Goal: Information Seeking & Learning: Learn about a topic

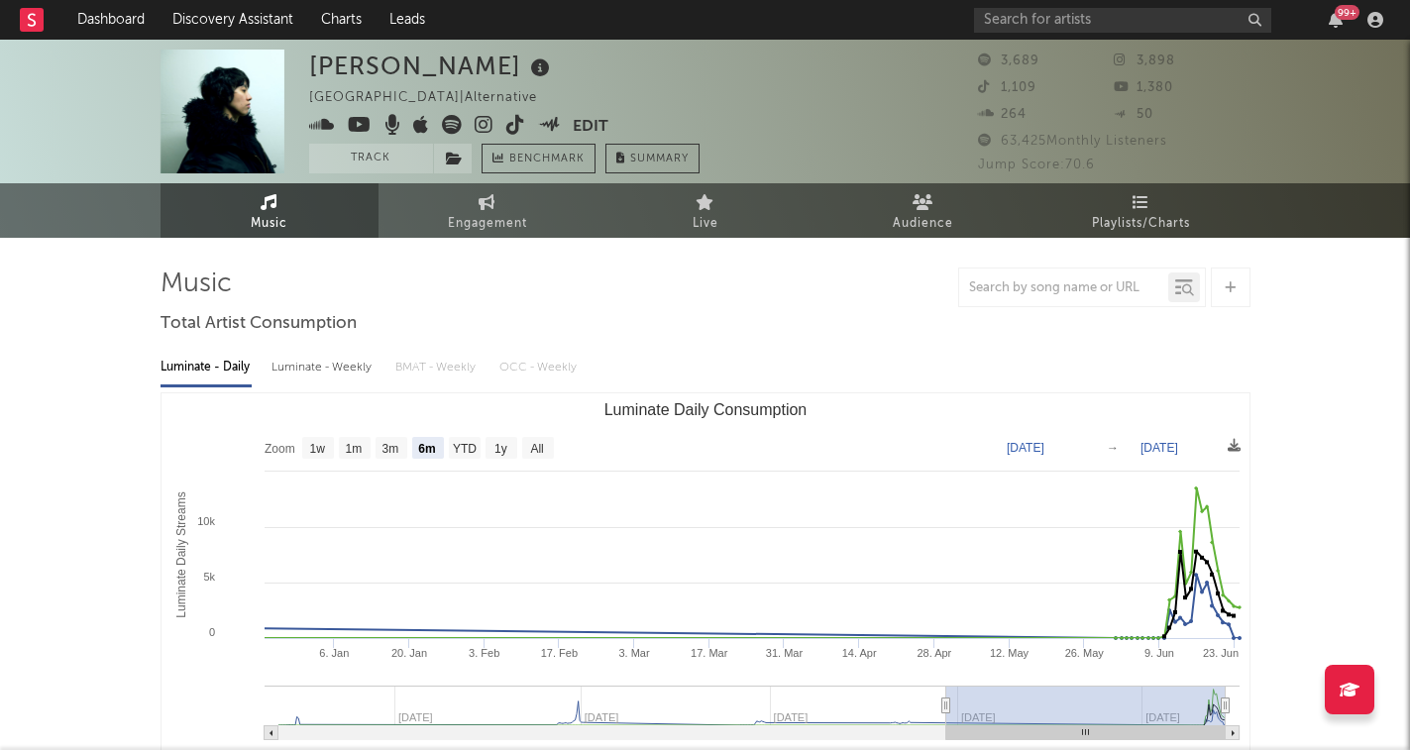
select select "6m"
select select "1w"
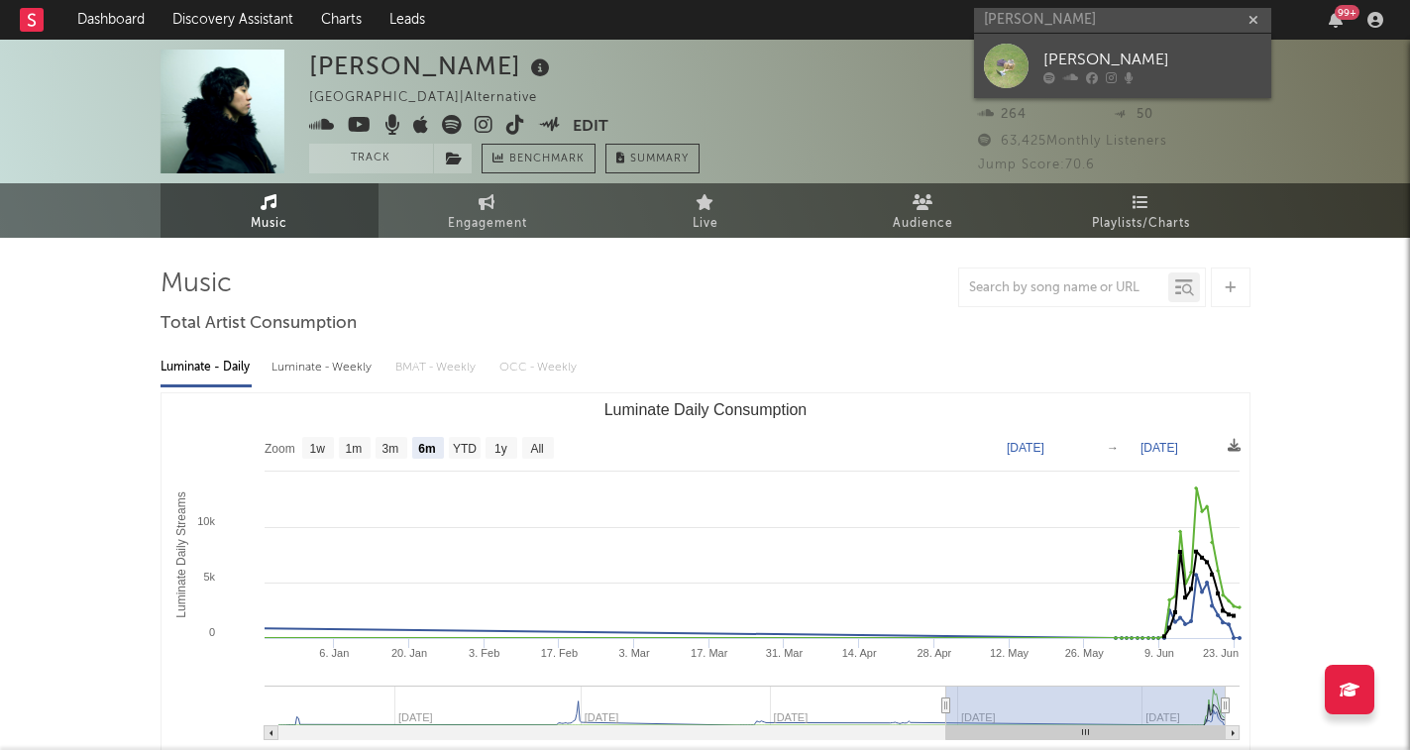
type input "[PERSON_NAME]"
click at [1139, 64] on div "[PERSON_NAME]" at bounding box center [1152, 60] width 218 height 24
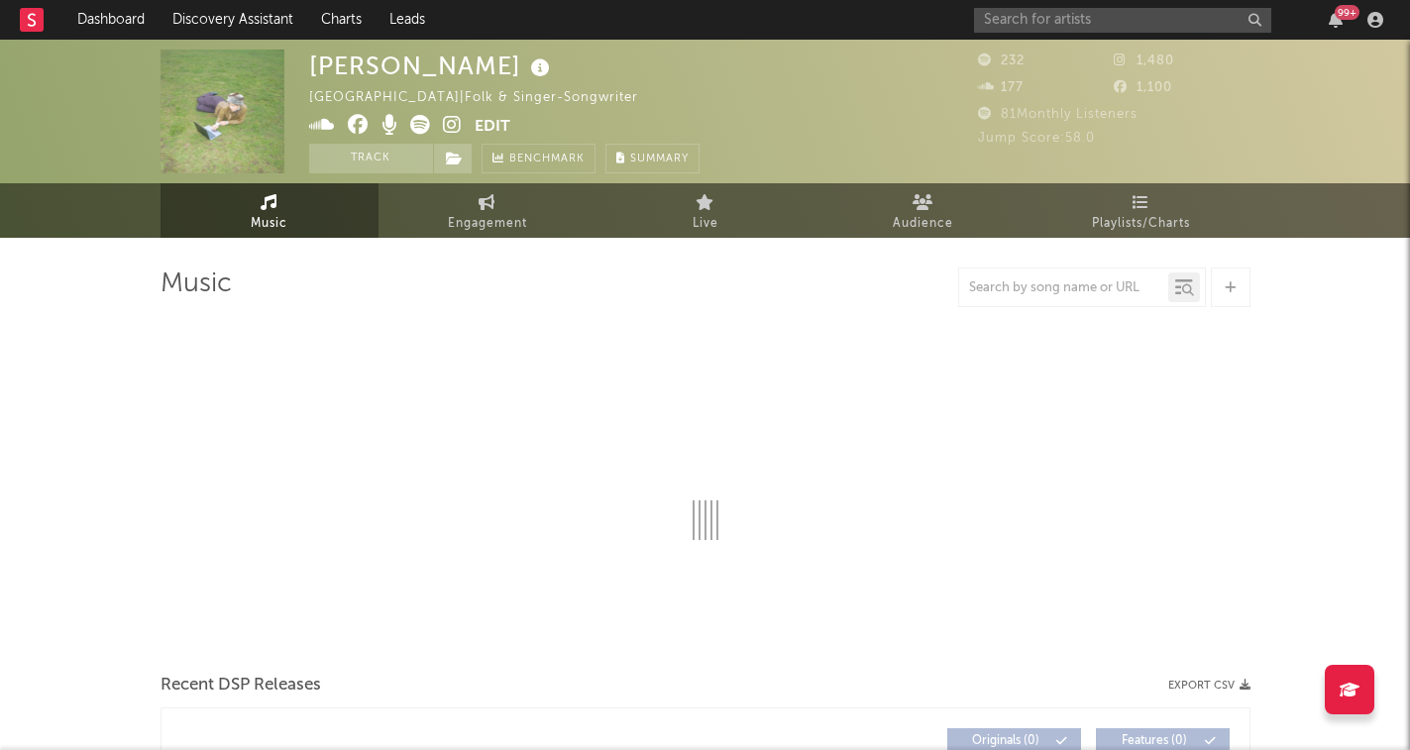
select select "1w"
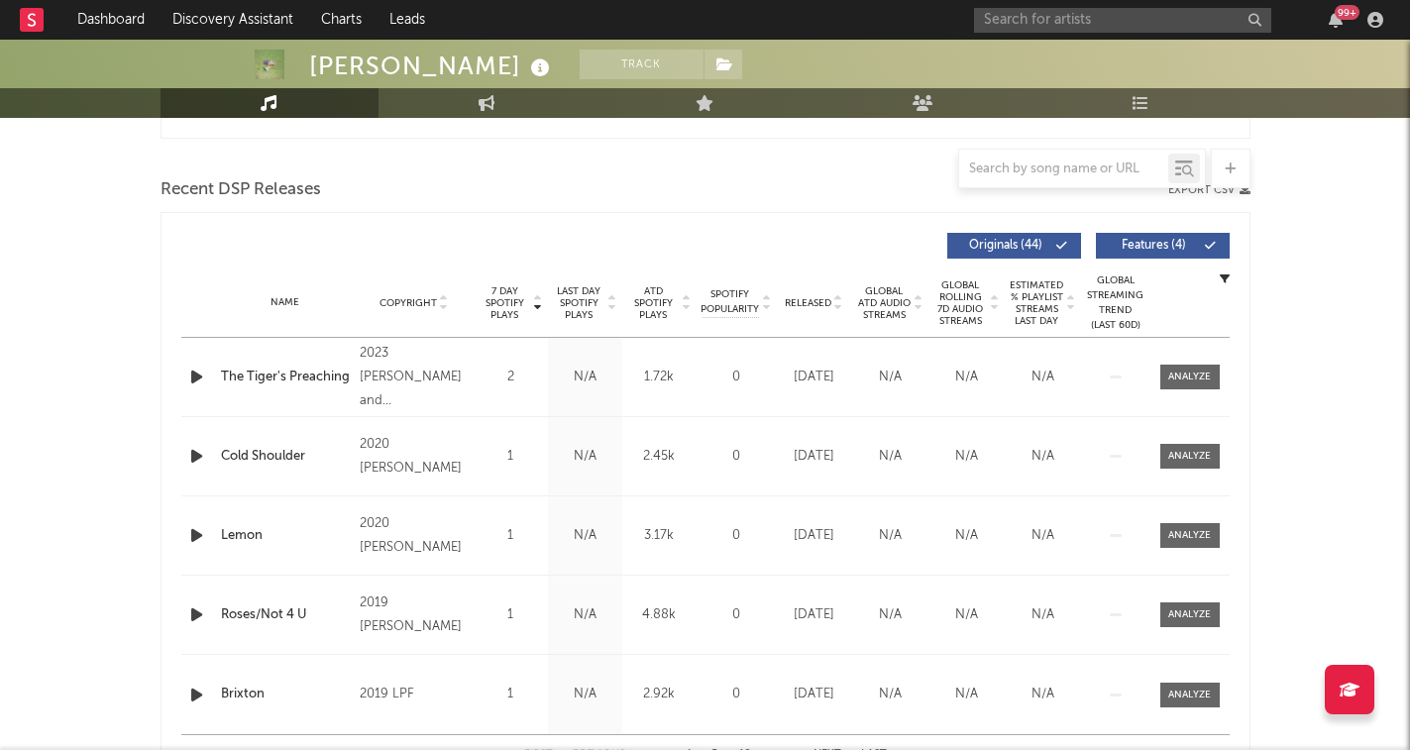
scroll to position [654, 0]
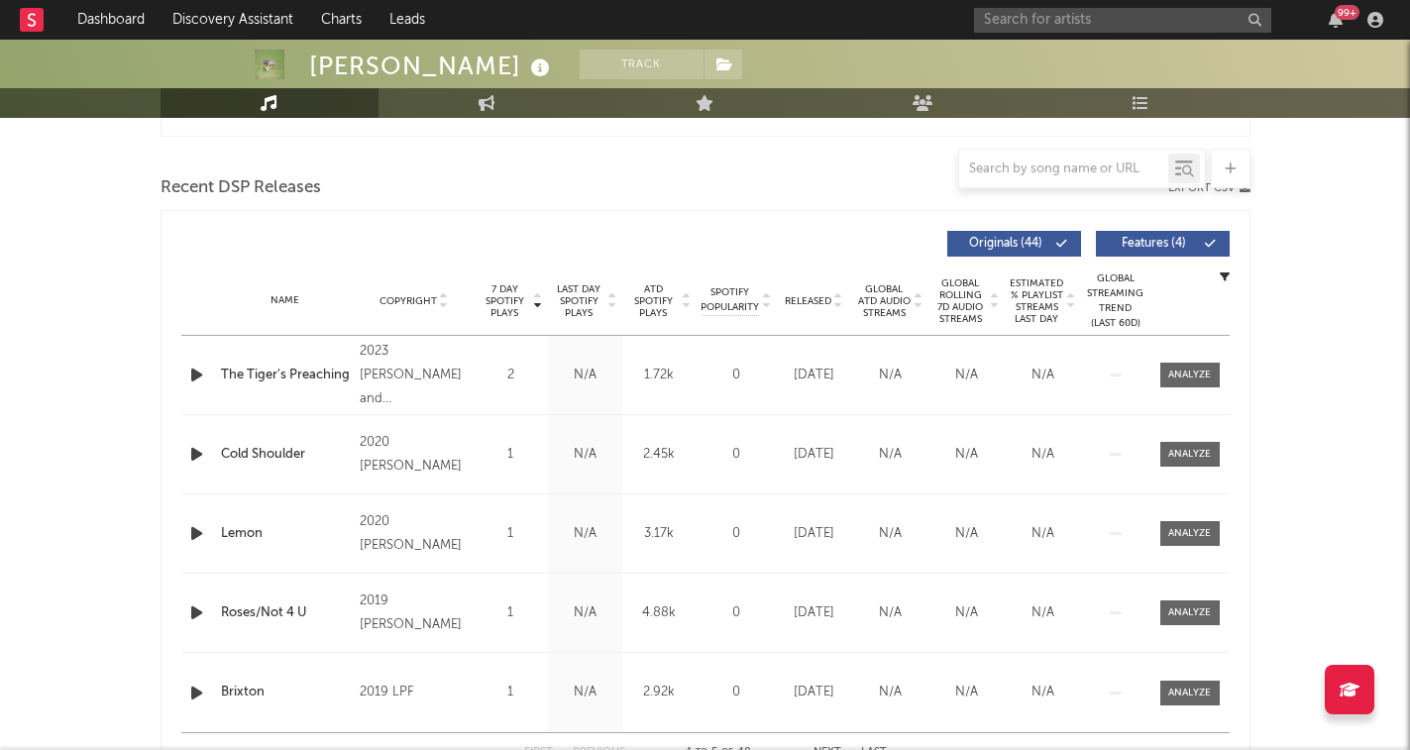
click at [837, 292] on div "Name Copyright Label Album Names Composer Names 7 Day Spotify Plays Last Day Sp…" at bounding box center [705, 301] width 1048 height 69
click at [839, 304] on icon at bounding box center [838, 305] width 10 height 8
click at [838, 296] on icon at bounding box center [838, 297] width 10 height 8
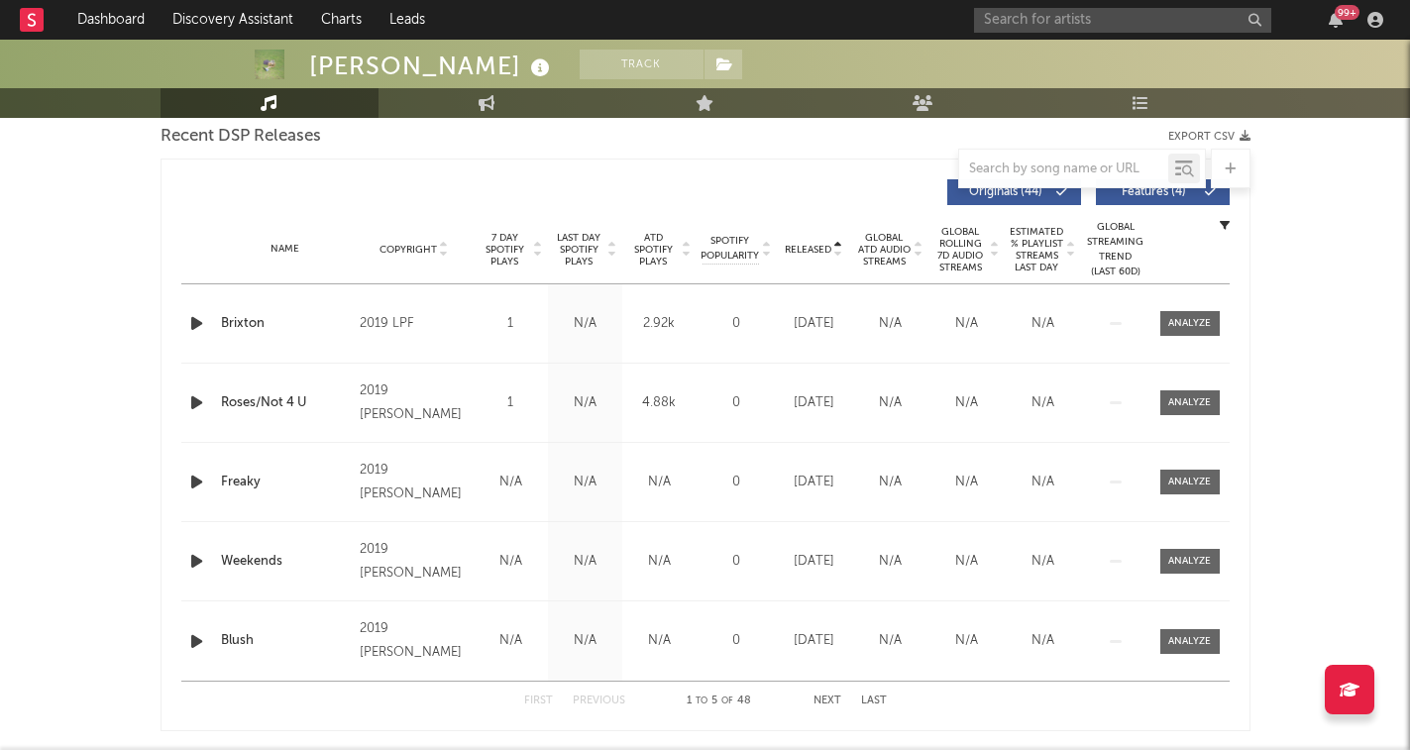
scroll to position [747, 0]
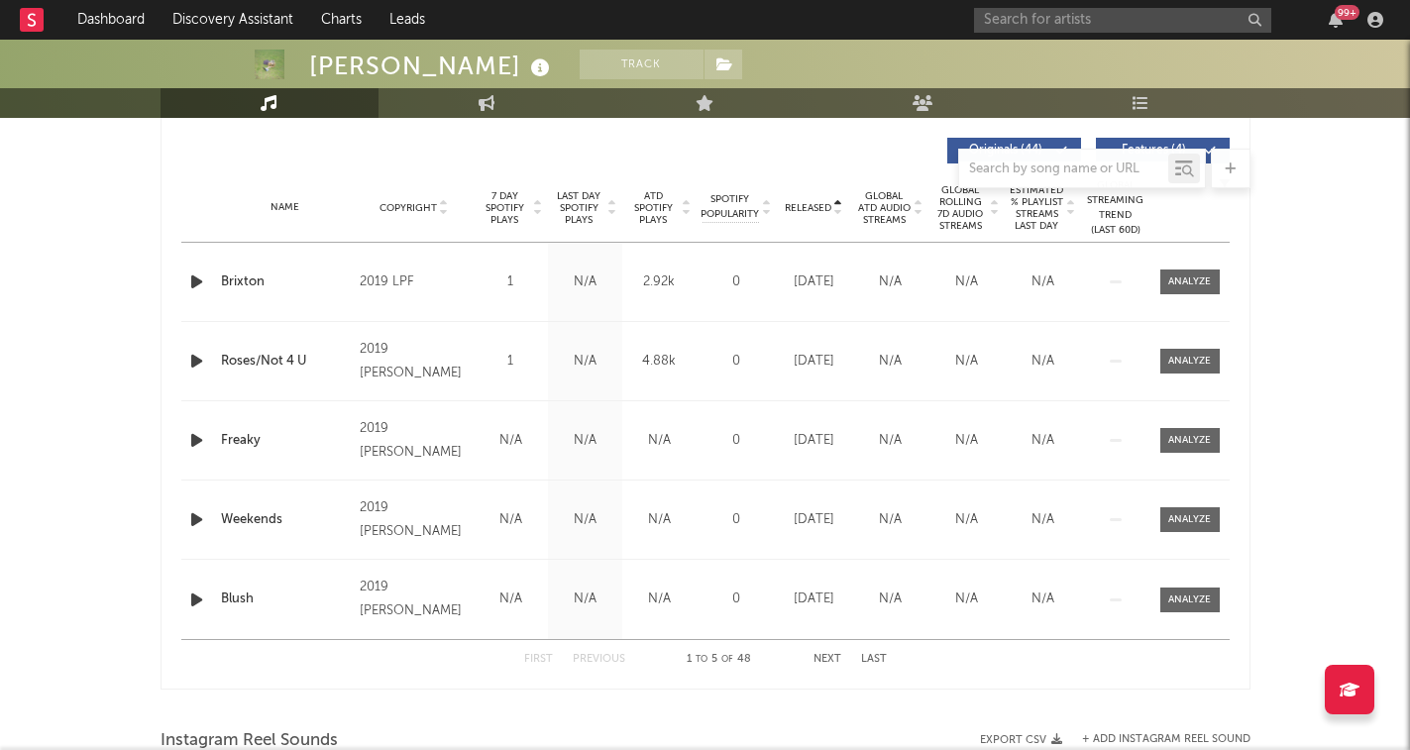
click at [824, 659] on button "Next" at bounding box center [828, 659] width 28 height 11
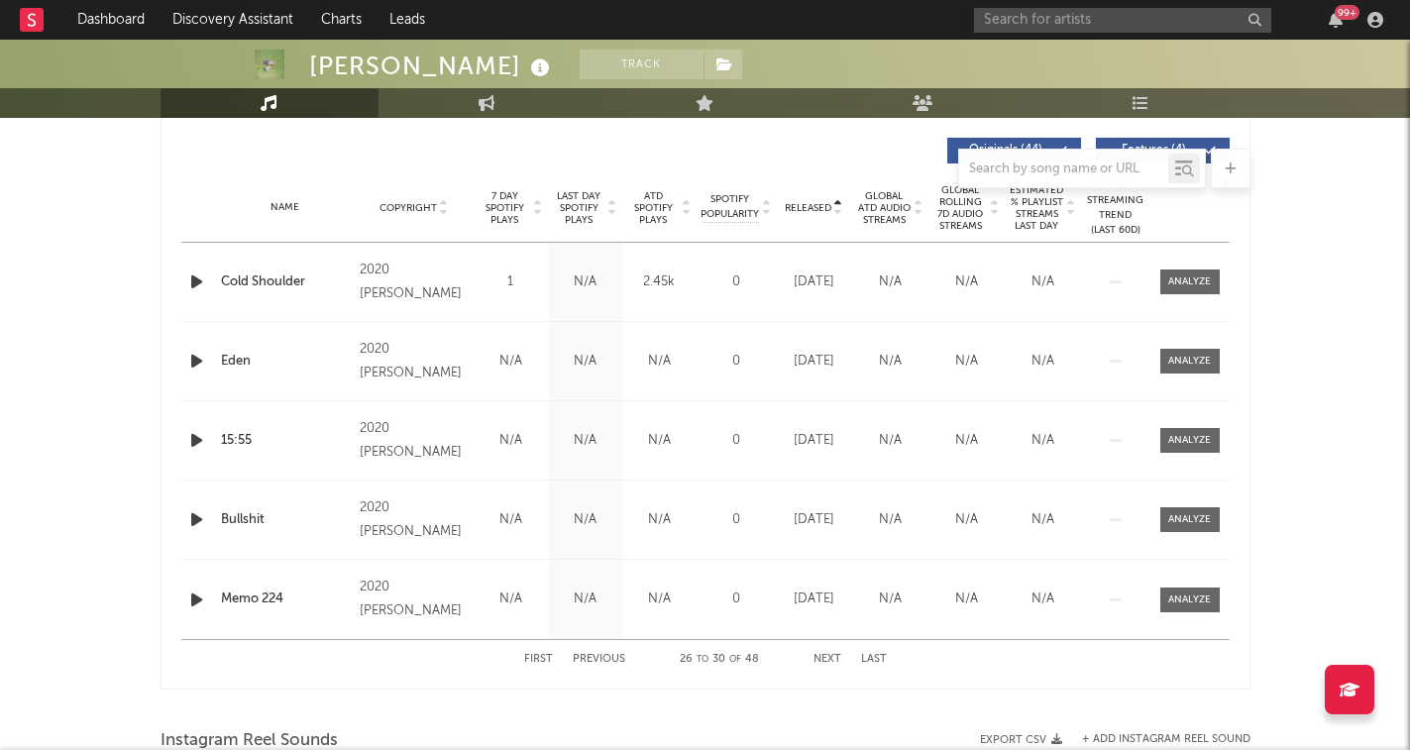
click at [824, 659] on button "Next" at bounding box center [828, 659] width 28 height 11
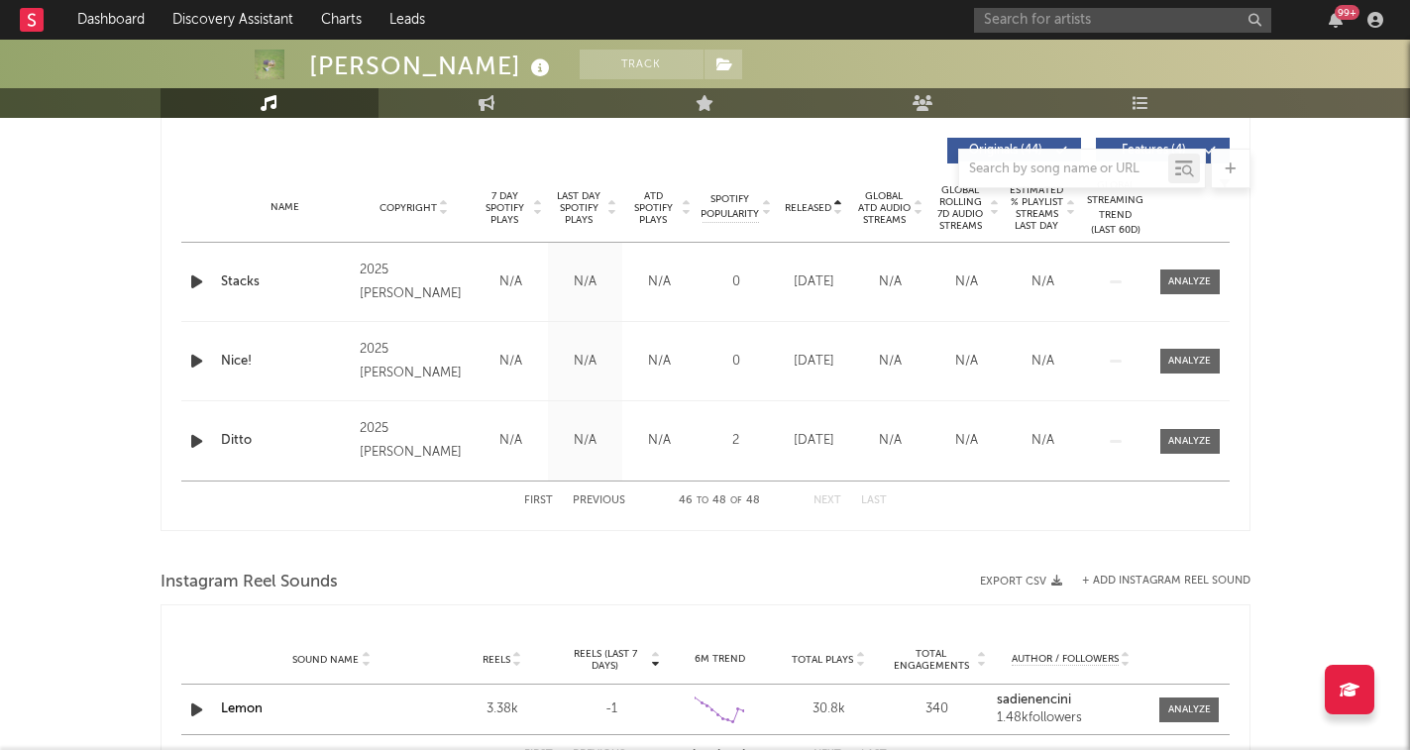
click at [824, 659] on span "Total Plays" at bounding box center [822, 660] width 61 height 12
